Goal: Task Accomplishment & Management: Complete application form

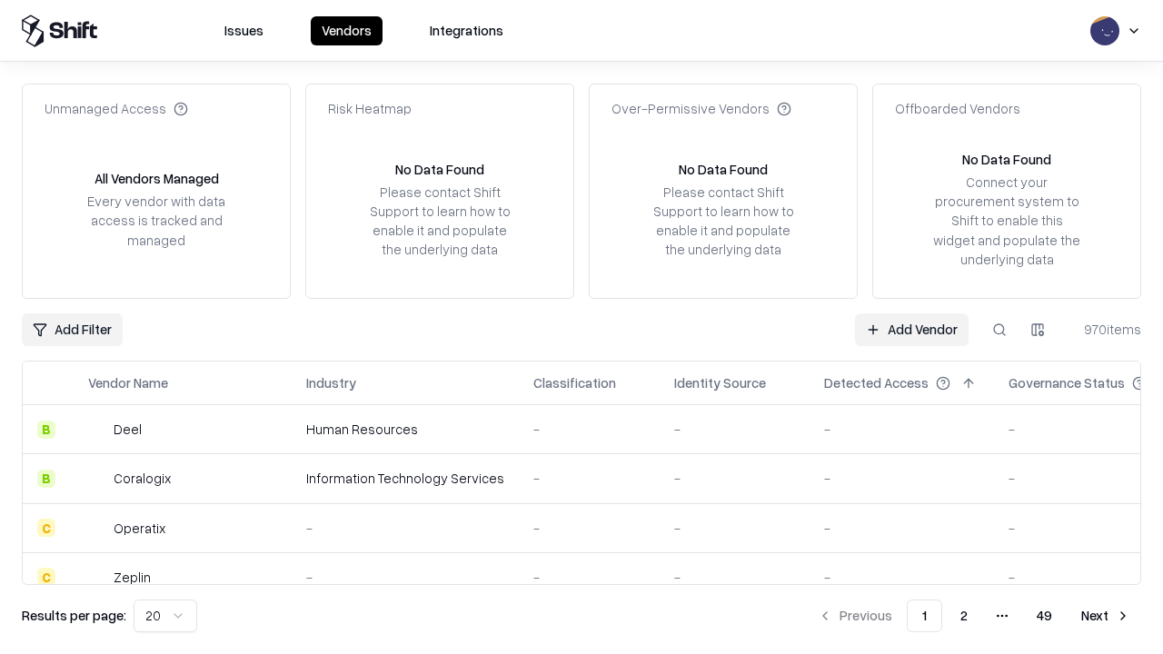
click at [911, 329] on link "Add Vendor" at bounding box center [912, 329] width 114 height 33
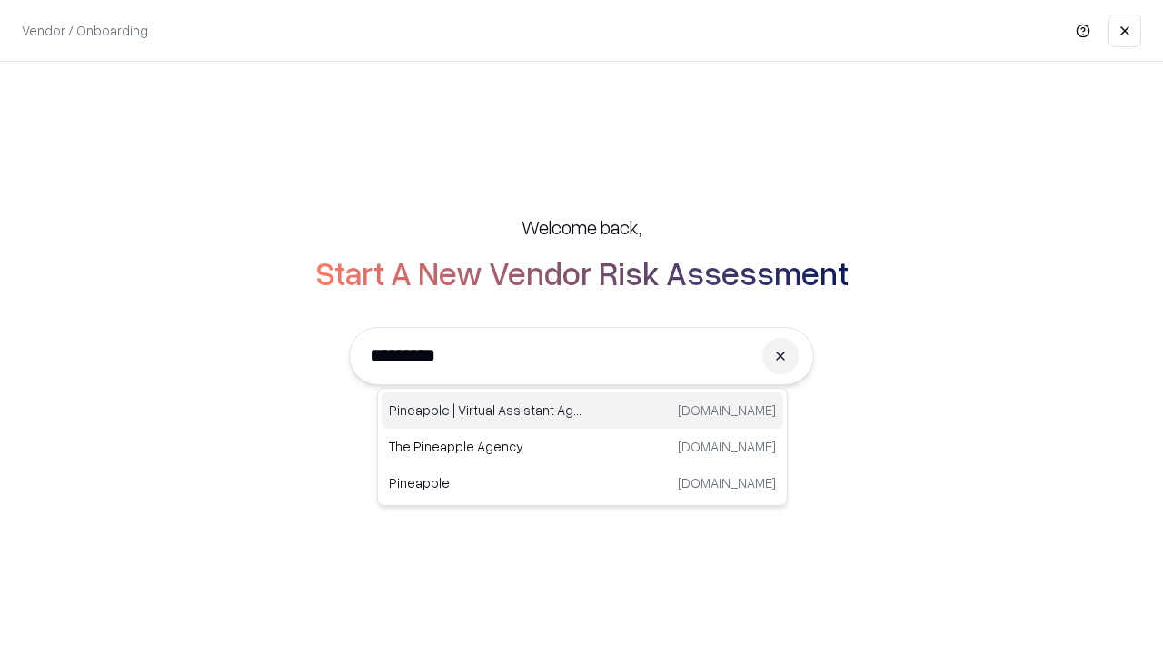
click at [582, 411] on div "Pineapple | Virtual Assistant Agency [DOMAIN_NAME]" at bounding box center [581, 410] width 401 height 36
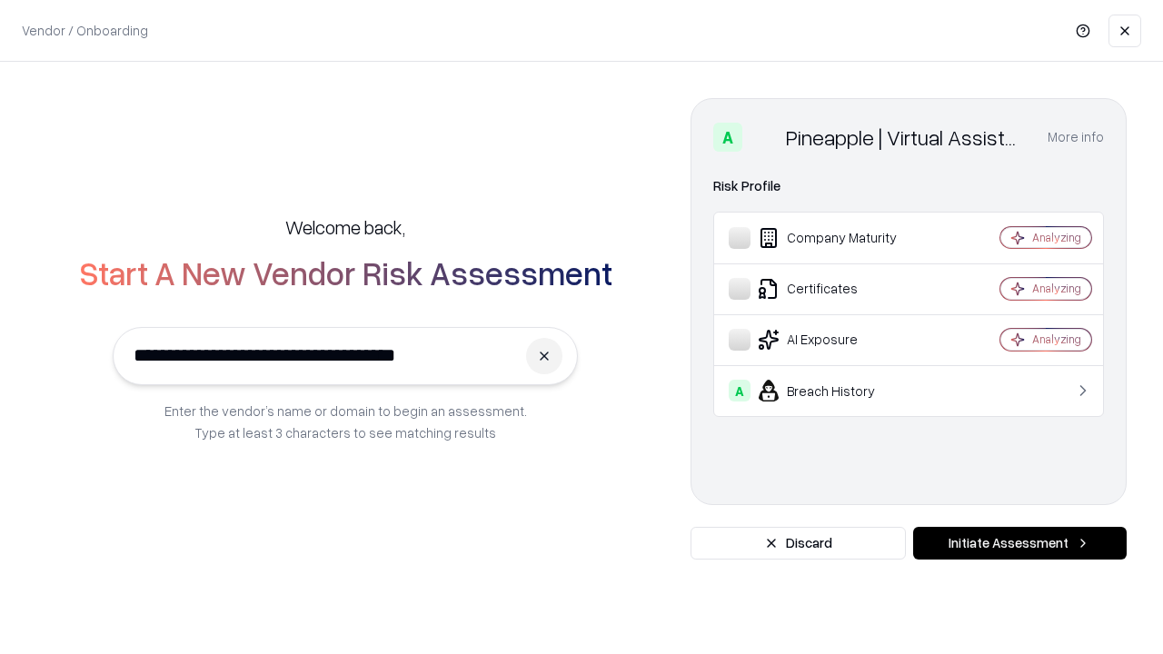
type input "**********"
click at [1019, 543] on button "Initiate Assessment" at bounding box center [1019, 543] width 213 height 33
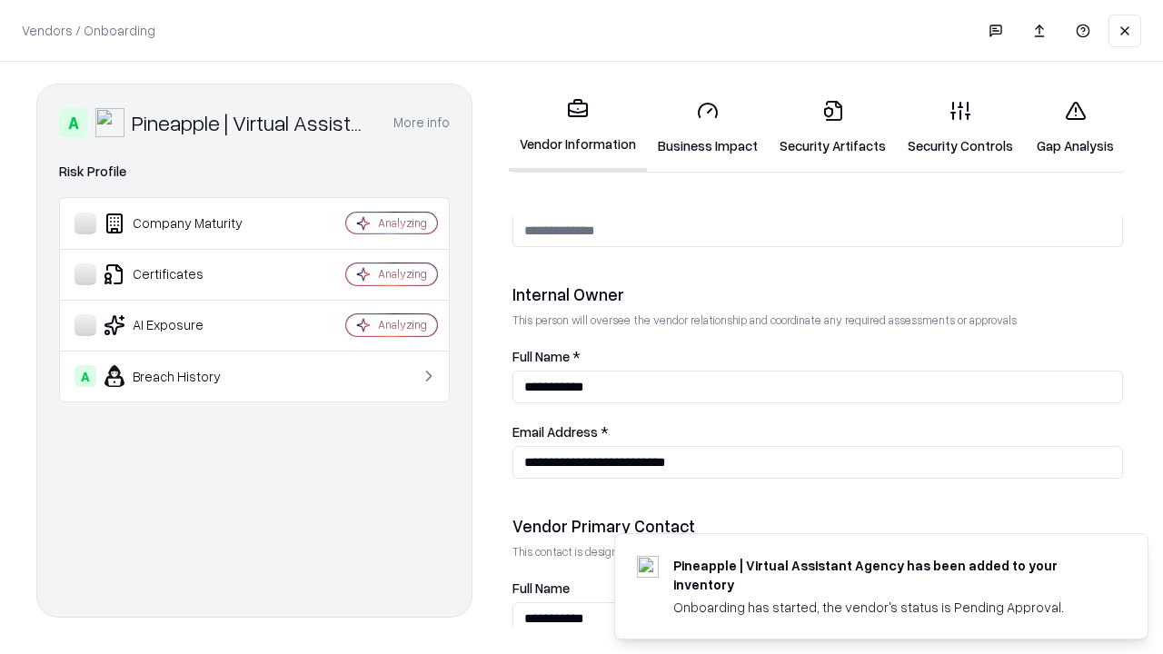
scroll to position [941, 0]
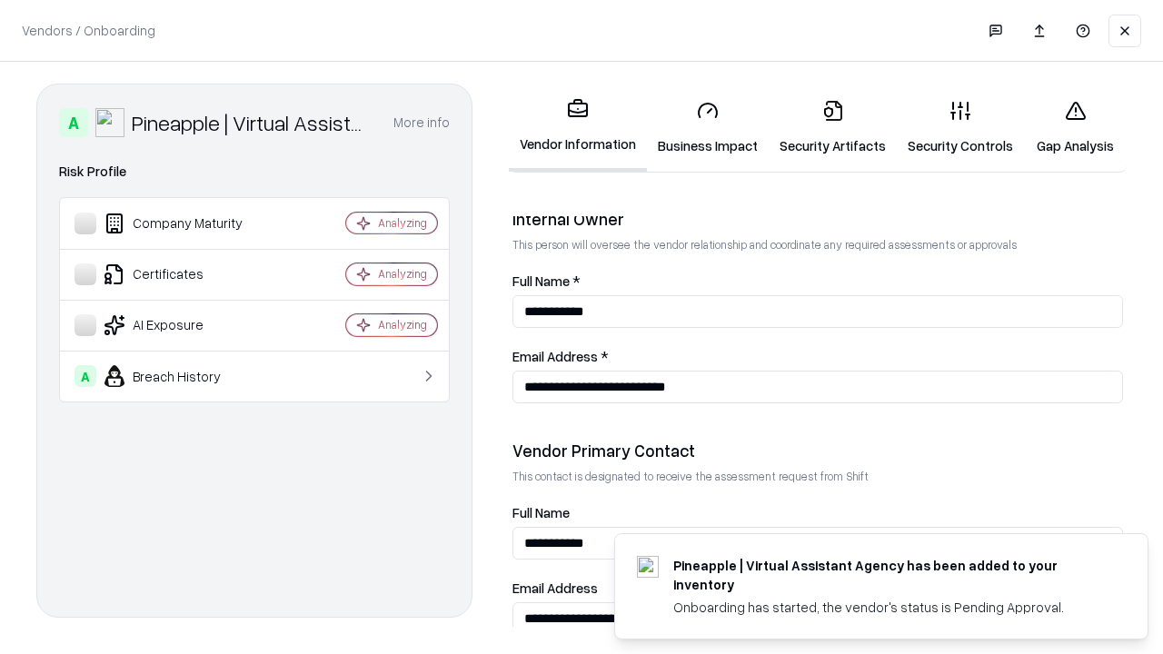
click at [708, 127] on link "Business Impact" at bounding box center [708, 127] width 122 height 84
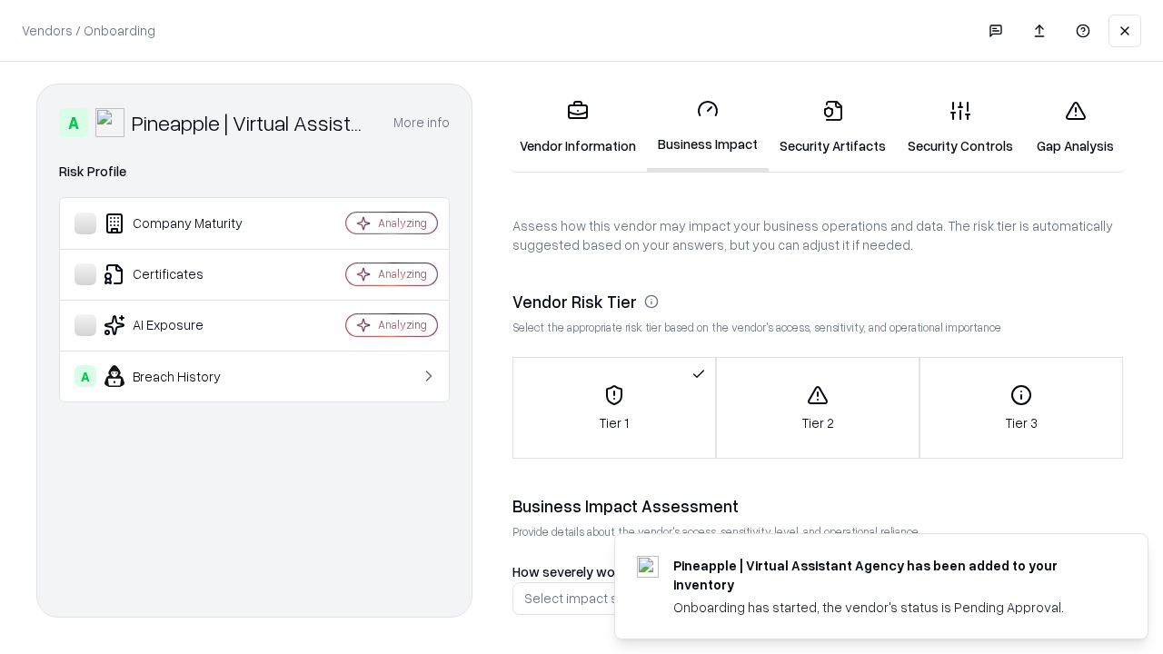
click at [1074, 127] on link "Gap Analysis" at bounding box center [1075, 127] width 103 height 84
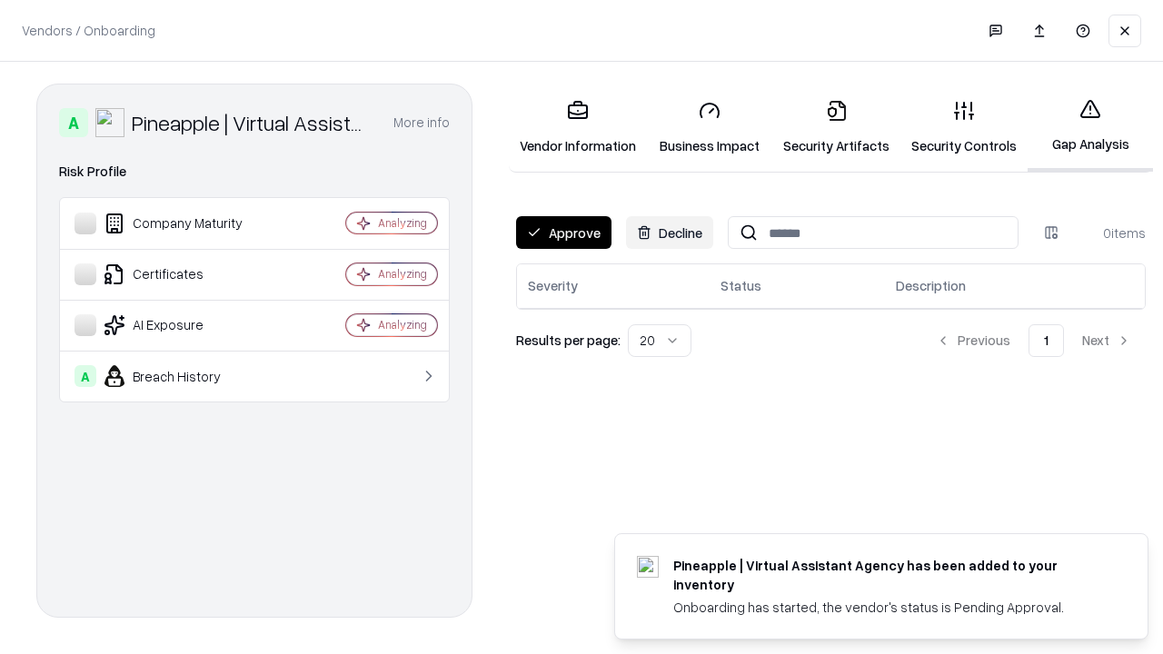
click at [563, 233] on button "Approve" at bounding box center [563, 232] width 95 height 33
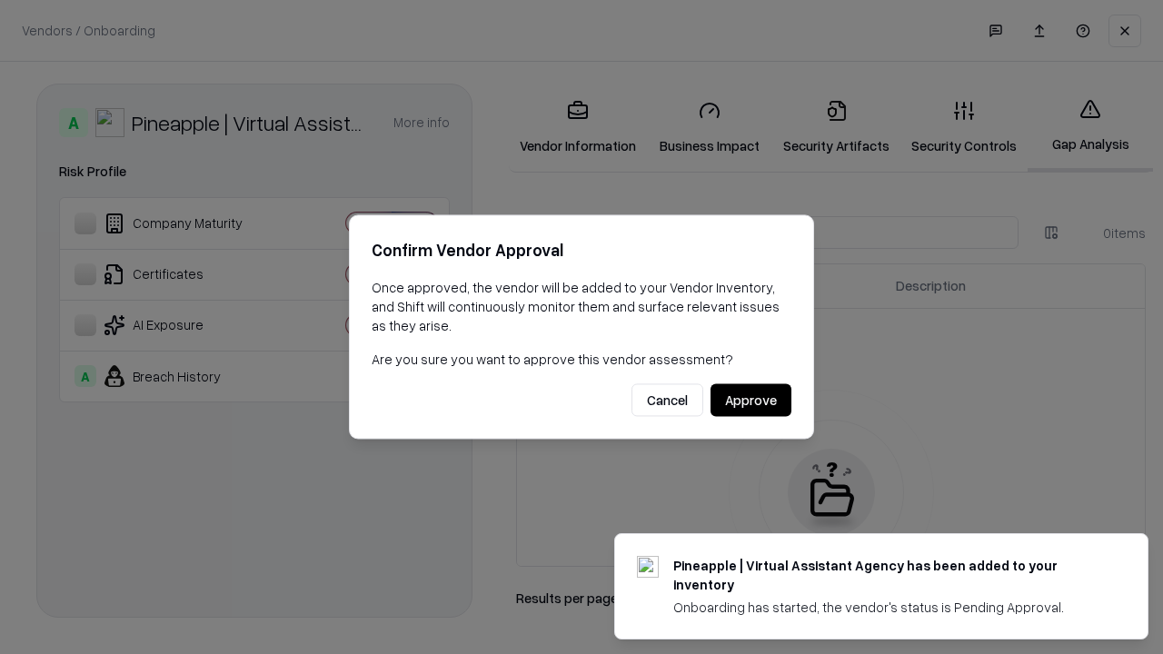
click at [750, 400] on button "Approve" at bounding box center [750, 400] width 81 height 33
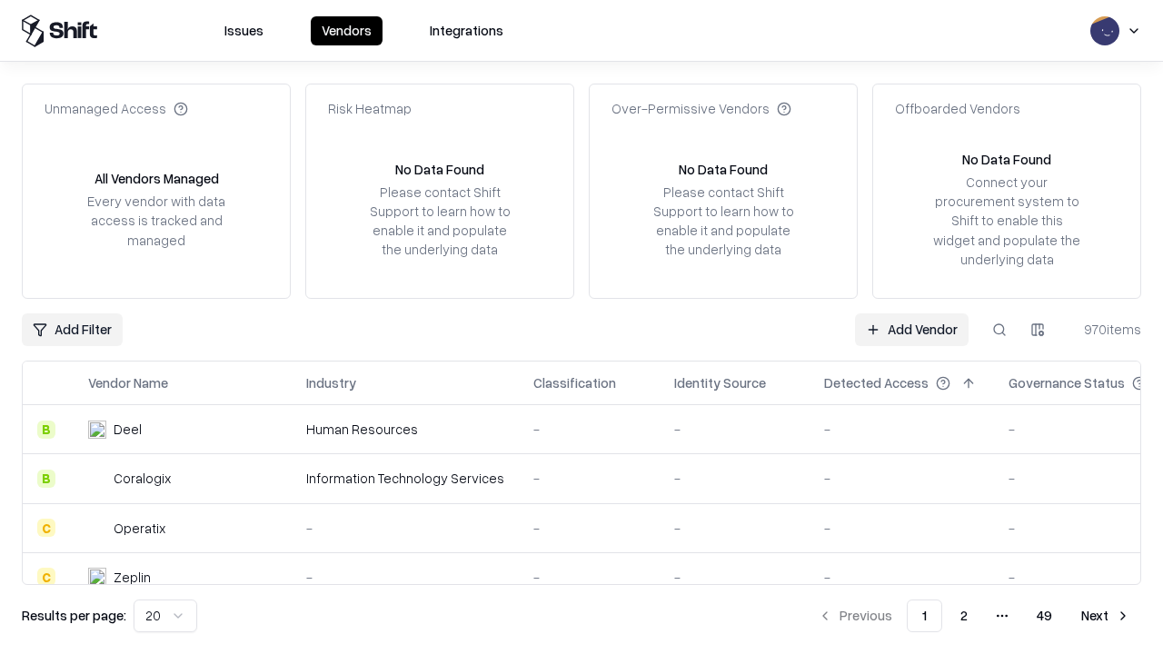
type input "**********"
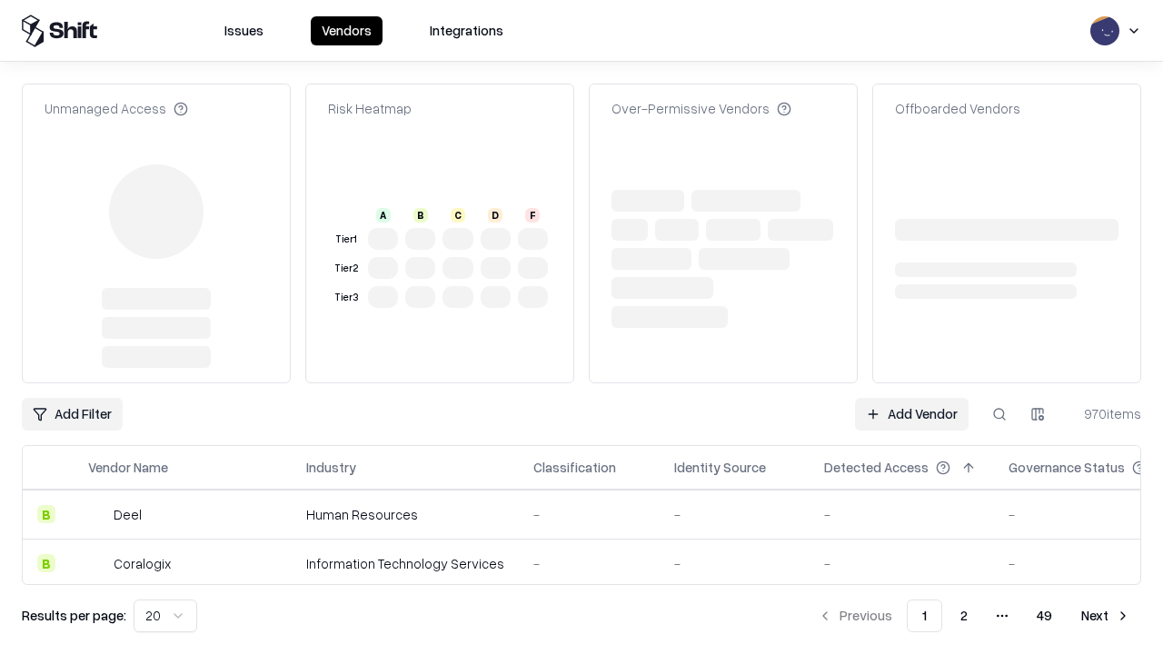
click at [911, 398] on link "Add Vendor" at bounding box center [912, 414] width 114 height 33
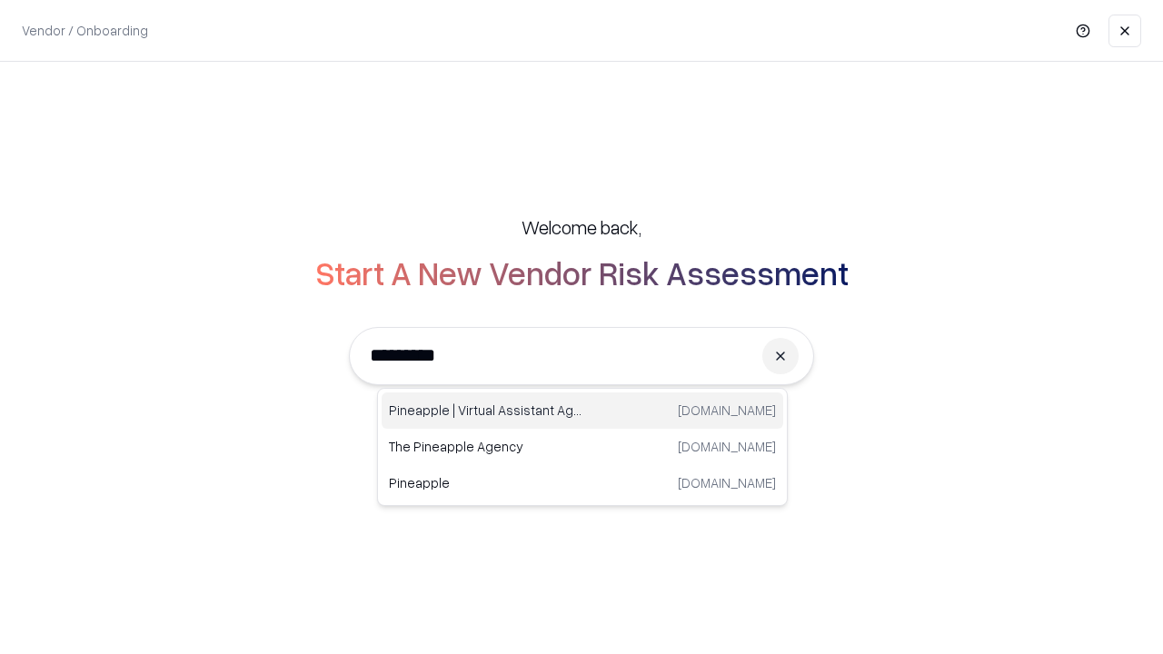
click at [582, 411] on div "Pineapple | Virtual Assistant Agency [DOMAIN_NAME]" at bounding box center [581, 410] width 401 height 36
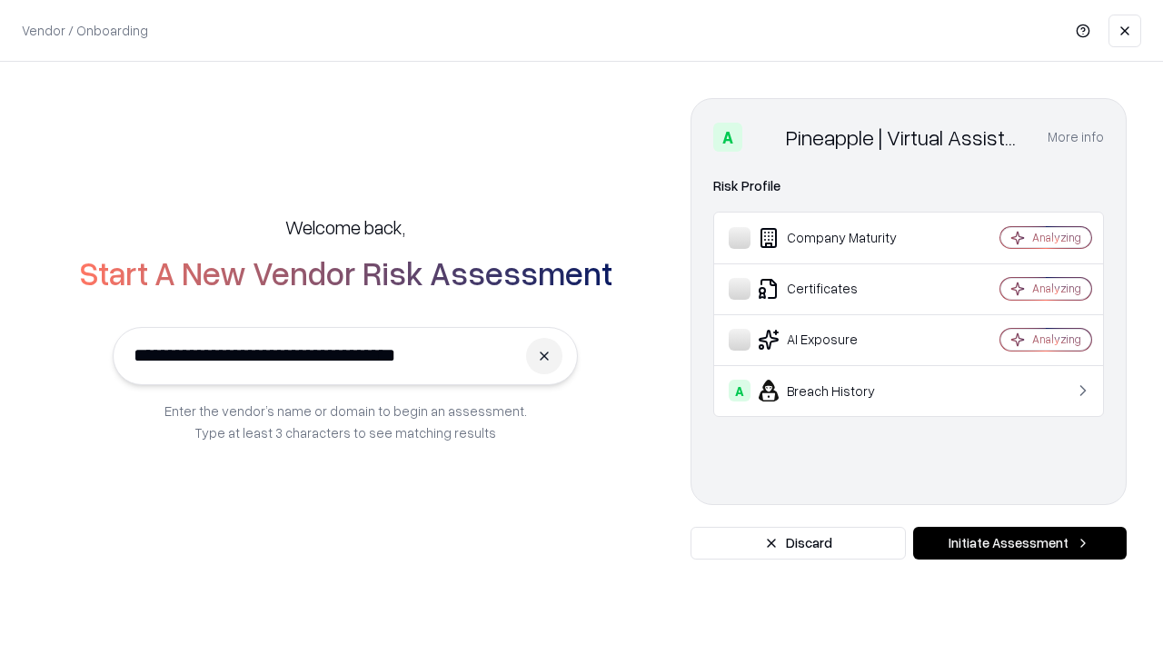
type input "**********"
click at [1019, 543] on button "Initiate Assessment" at bounding box center [1019, 543] width 213 height 33
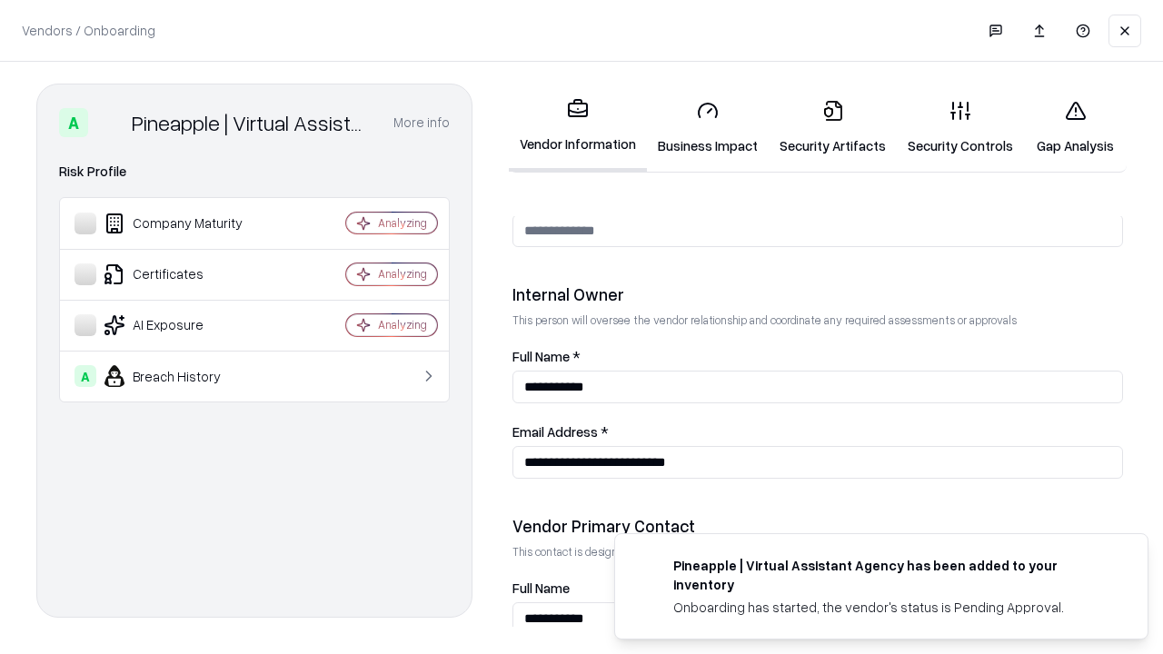
scroll to position [941, 0]
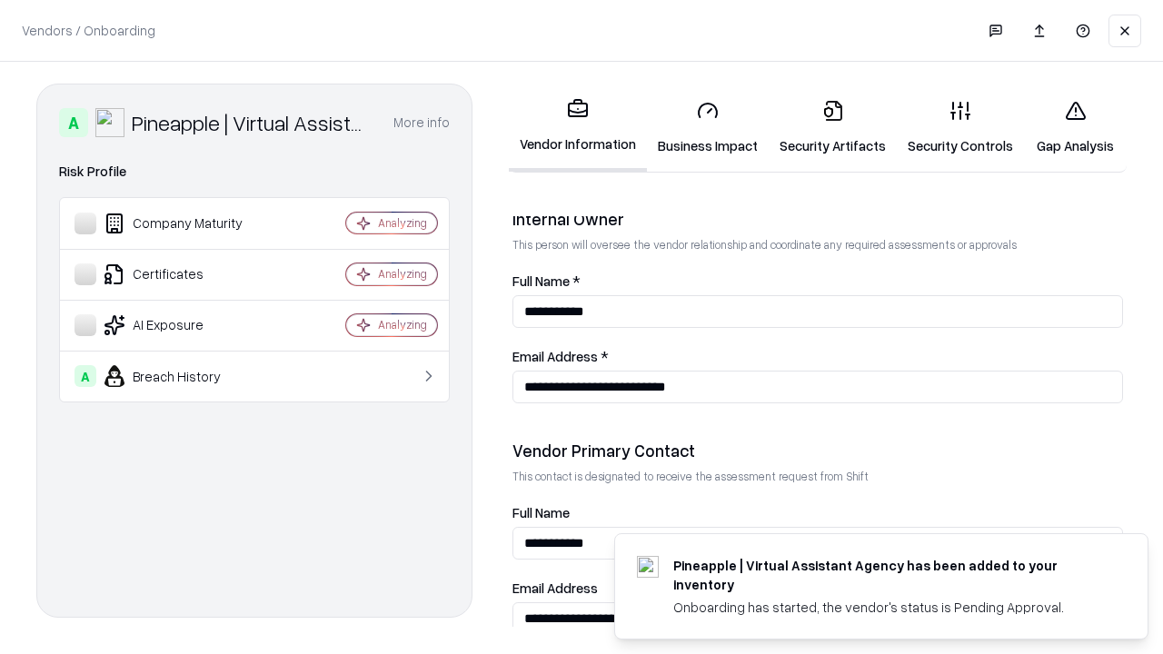
click at [1074, 127] on link "Gap Analysis" at bounding box center [1075, 127] width 103 height 84
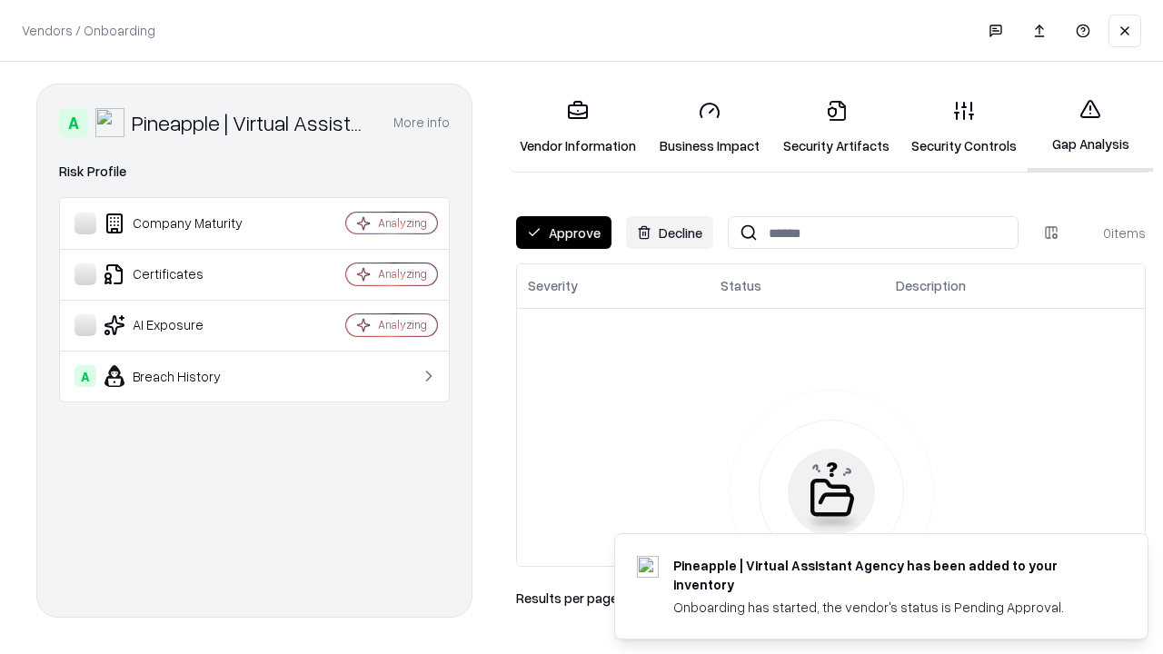
click at [563, 233] on button "Approve" at bounding box center [563, 232] width 95 height 33
